Goal: Task Accomplishment & Management: Use online tool/utility

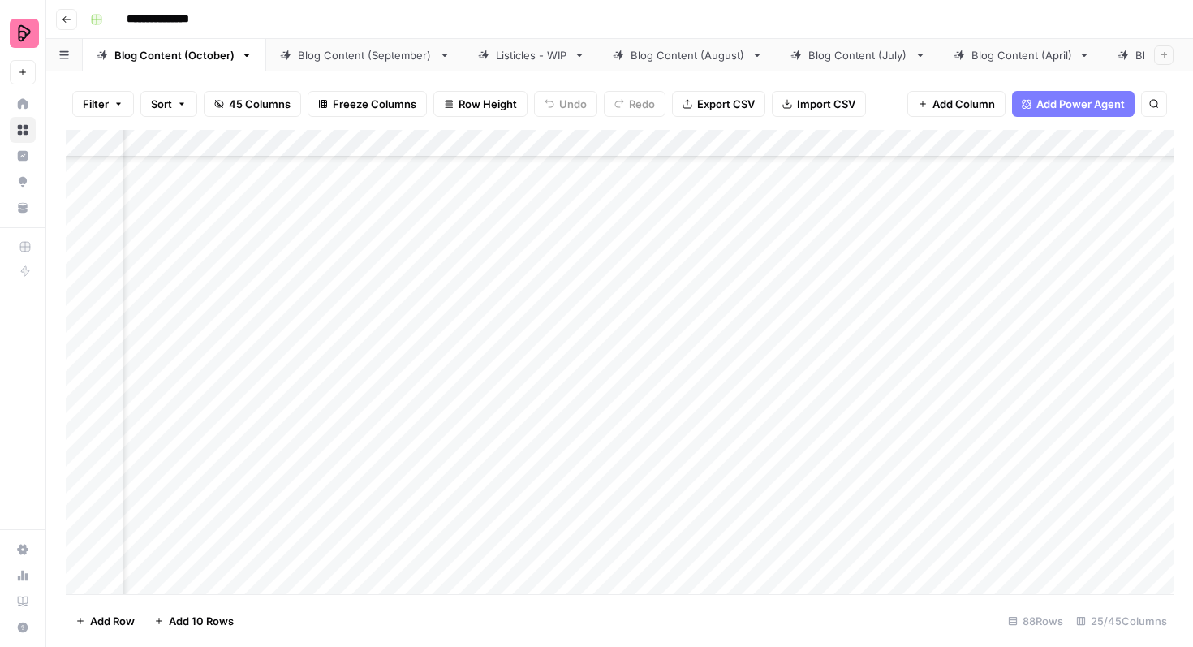
scroll to position [1762, 770]
click at [667, 306] on div "Add Column" at bounding box center [620, 362] width 1108 height 464
click at [365, 61] on div "Blog Content (September)" at bounding box center [365, 55] width 135 height 16
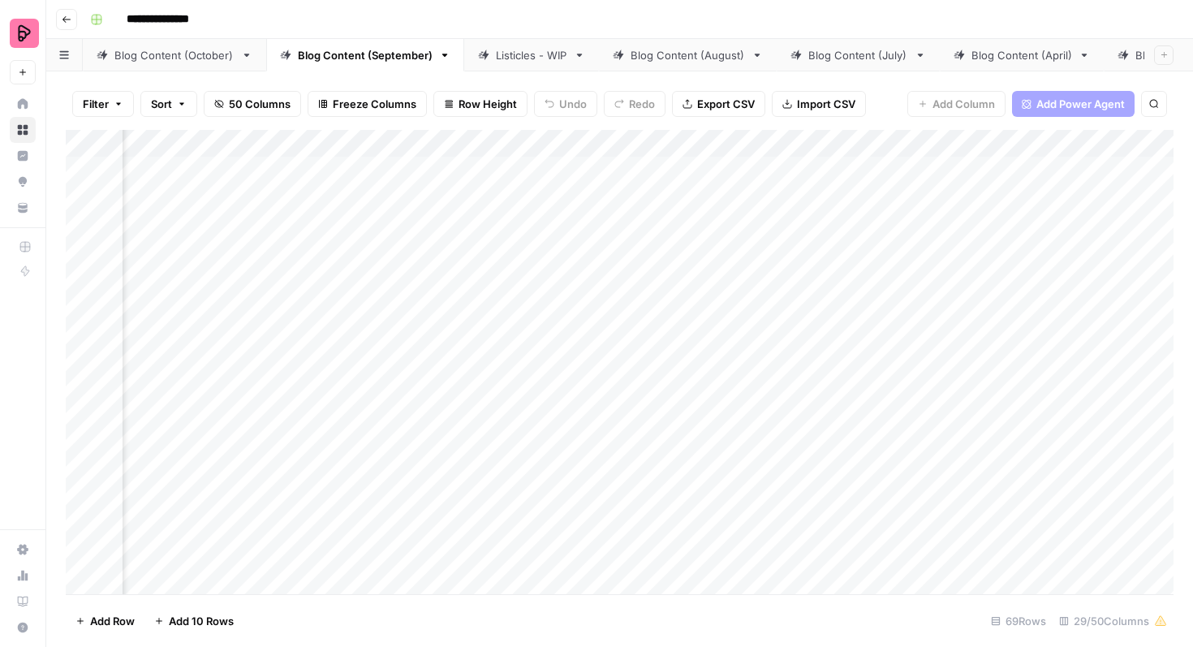
click at [681, 145] on div "Add Column" at bounding box center [620, 362] width 1108 height 464
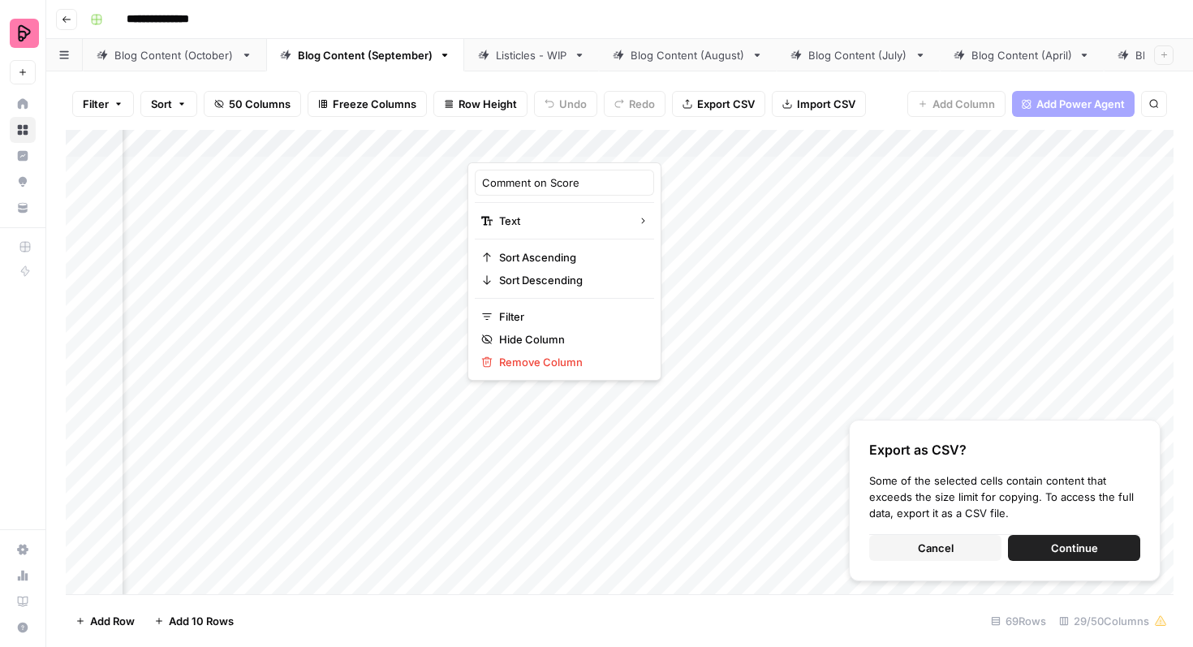
click at [921, 552] on span "Cancel" at bounding box center [936, 548] width 36 height 16
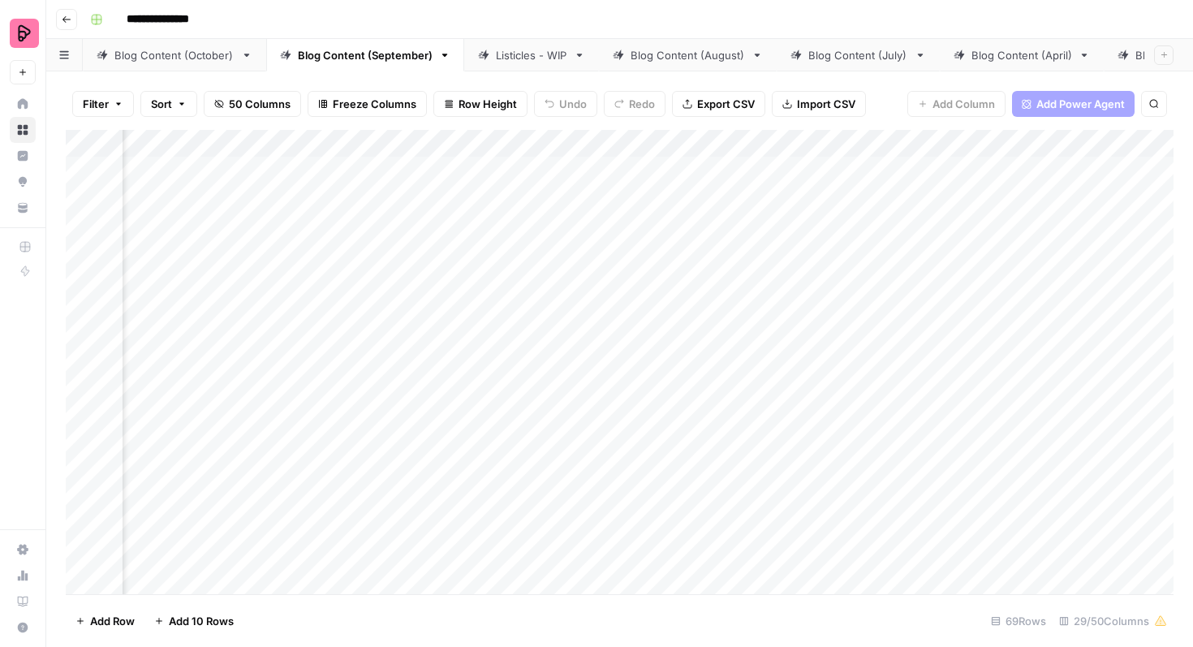
click at [774, 246] on div "Add Column" at bounding box center [620, 362] width 1108 height 464
drag, startPoint x: 694, startPoint y: 176, endPoint x: 640, endPoint y: 646, distance: 473.2
click at [640, 646] on div "Filter Sort 50 Columns Freeze Columns Row Height Undo Redo Export CSV Import CS…" at bounding box center [619, 359] width 1147 height 576
click at [614, 205] on div "Add Column" at bounding box center [620, 362] width 1108 height 464
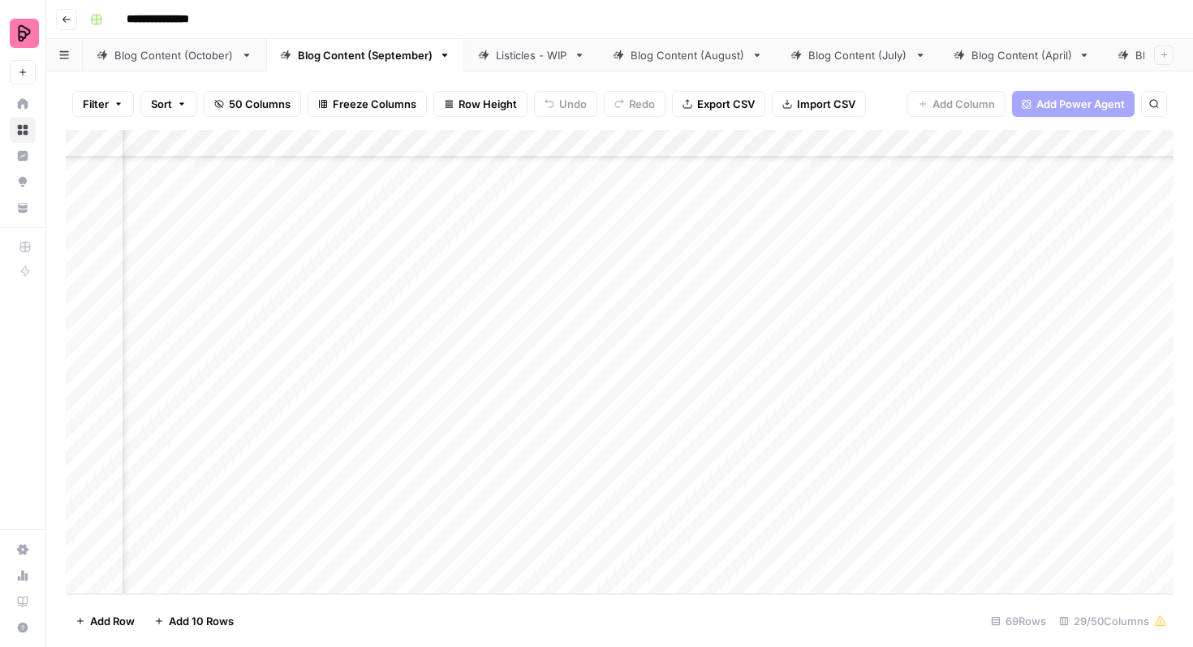
click at [603, 177] on div "Add Column" at bounding box center [620, 362] width 1108 height 464
click at [578, 337] on div "Add Column" at bounding box center [620, 362] width 1108 height 464
click at [576, 183] on div "Add Column" at bounding box center [620, 362] width 1108 height 464
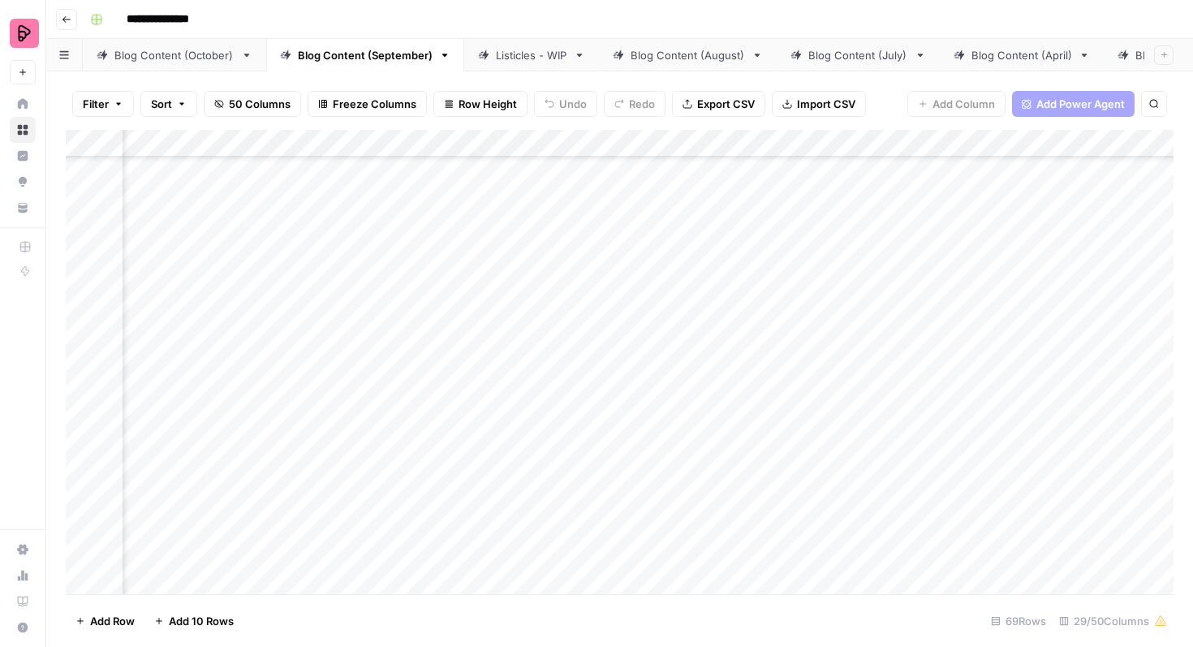
click at [576, 183] on div "Add Column" at bounding box center [620, 362] width 1108 height 464
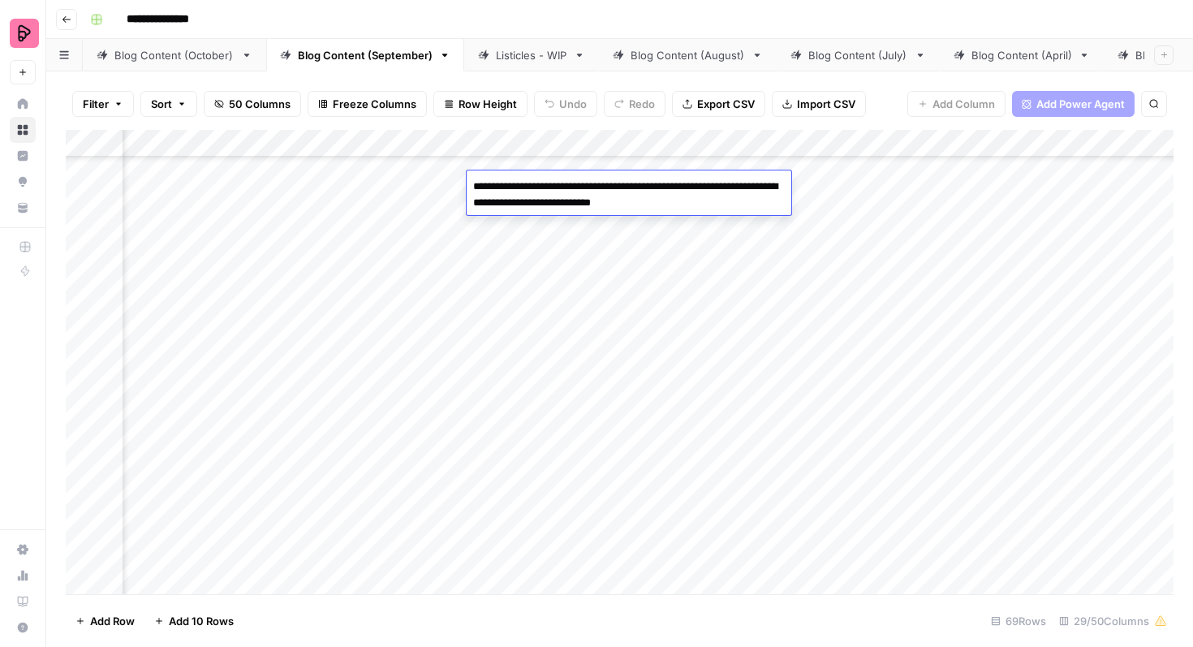
click at [925, 270] on div "Add Column" at bounding box center [620, 362] width 1108 height 464
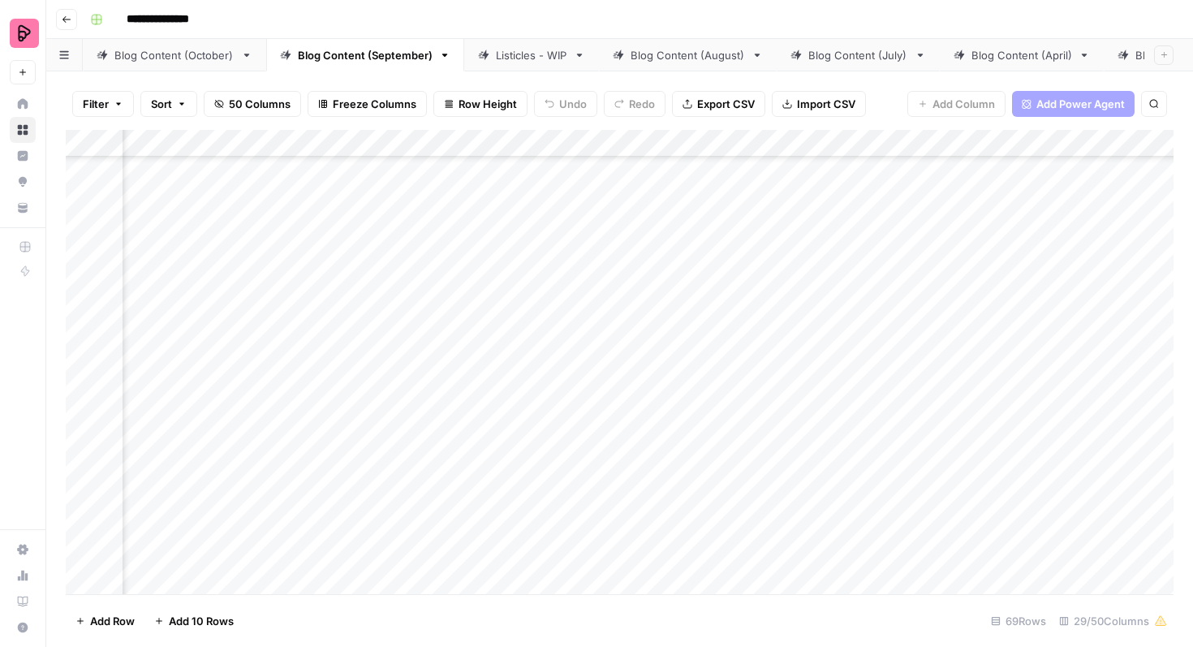
scroll to position [2502, 1737]
drag, startPoint x: 686, startPoint y: 176, endPoint x: 653, endPoint y: 646, distance: 471.3
click at [653, 646] on div "Filter Sort 50 Columns Freeze Columns Row Height Undo Redo Export CSV Import CS…" at bounding box center [619, 359] width 1147 height 576
drag, startPoint x: 572, startPoint y: 176, endPoint x: 546, endPoint y: 646, distance: 470.8
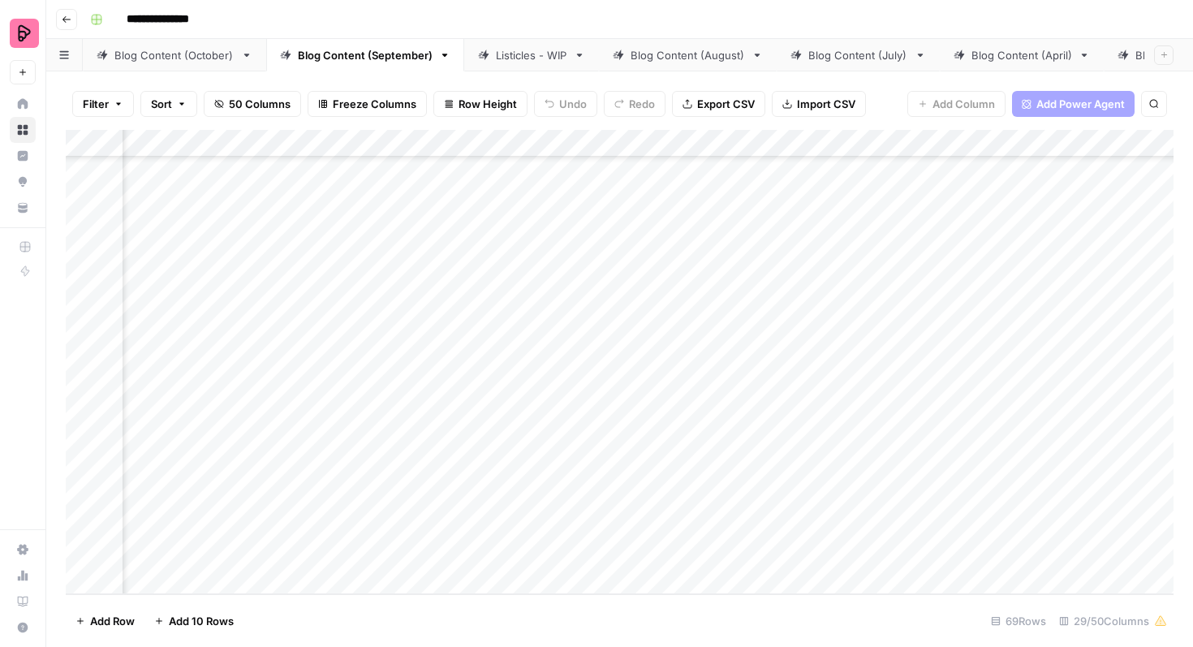
click at [546, 646] on div "Filter Sort 50 Columns Freeze Columns Row Height Undo Redo Export CSV Import CS…" at bounding box center [619, 359] width 1147 height 576
